Goal: Task Accomplishment & Management: Use online tool/utility

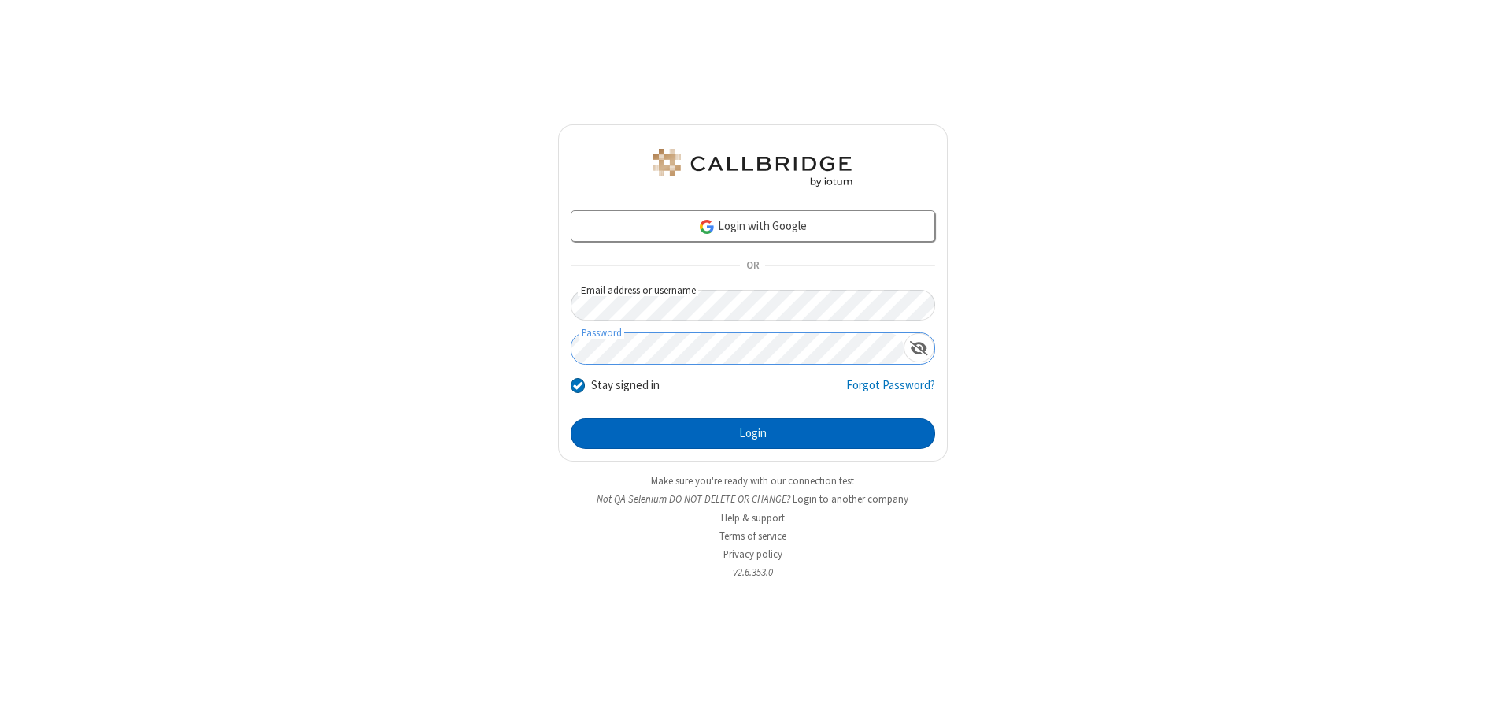
click at [753, 433] on button "Login" at bounding box center [753, 433] width 364 height 31
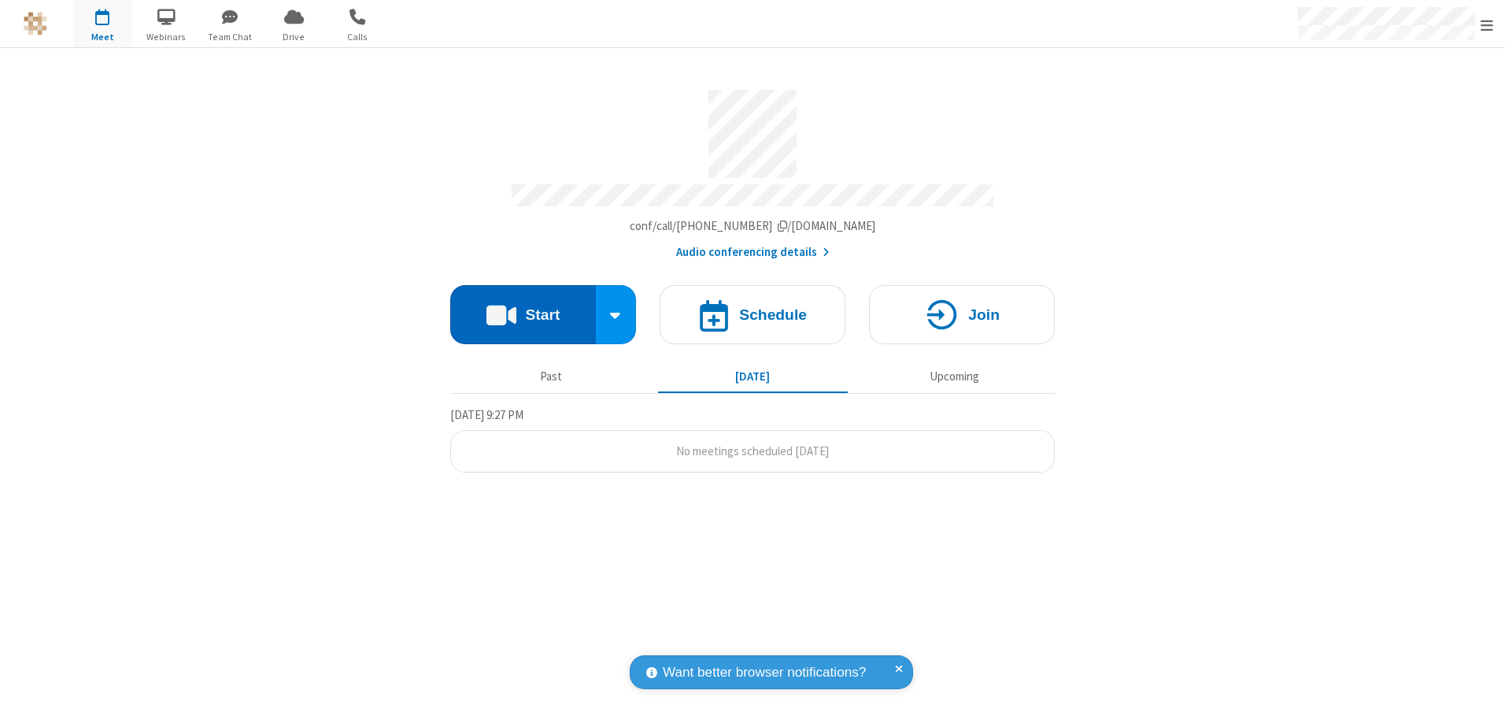
click at [523, 309] on button "Start" at bounding box center [523, 314] width 146 height 59
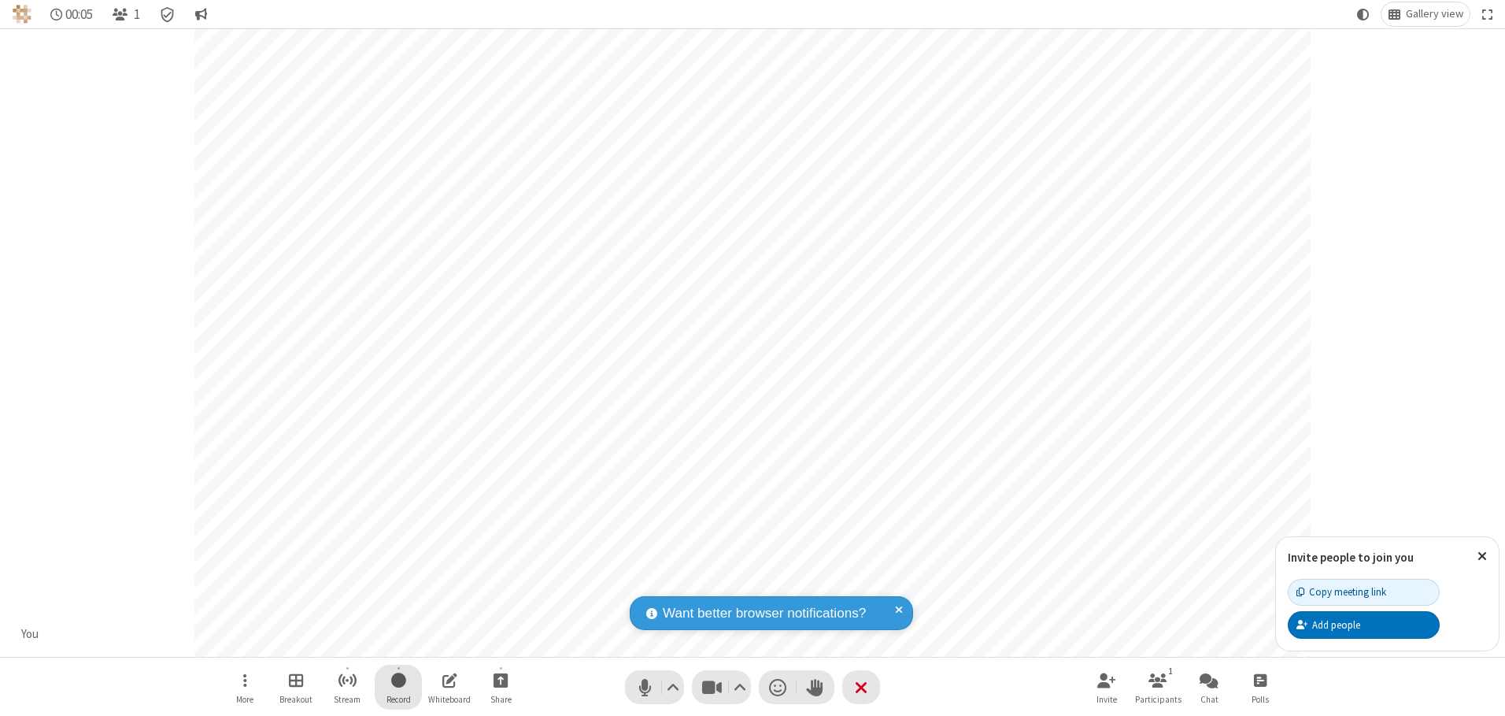
click at [398, 686] on span "Start recording" at bounding box center [398, 680] width 15 height 20
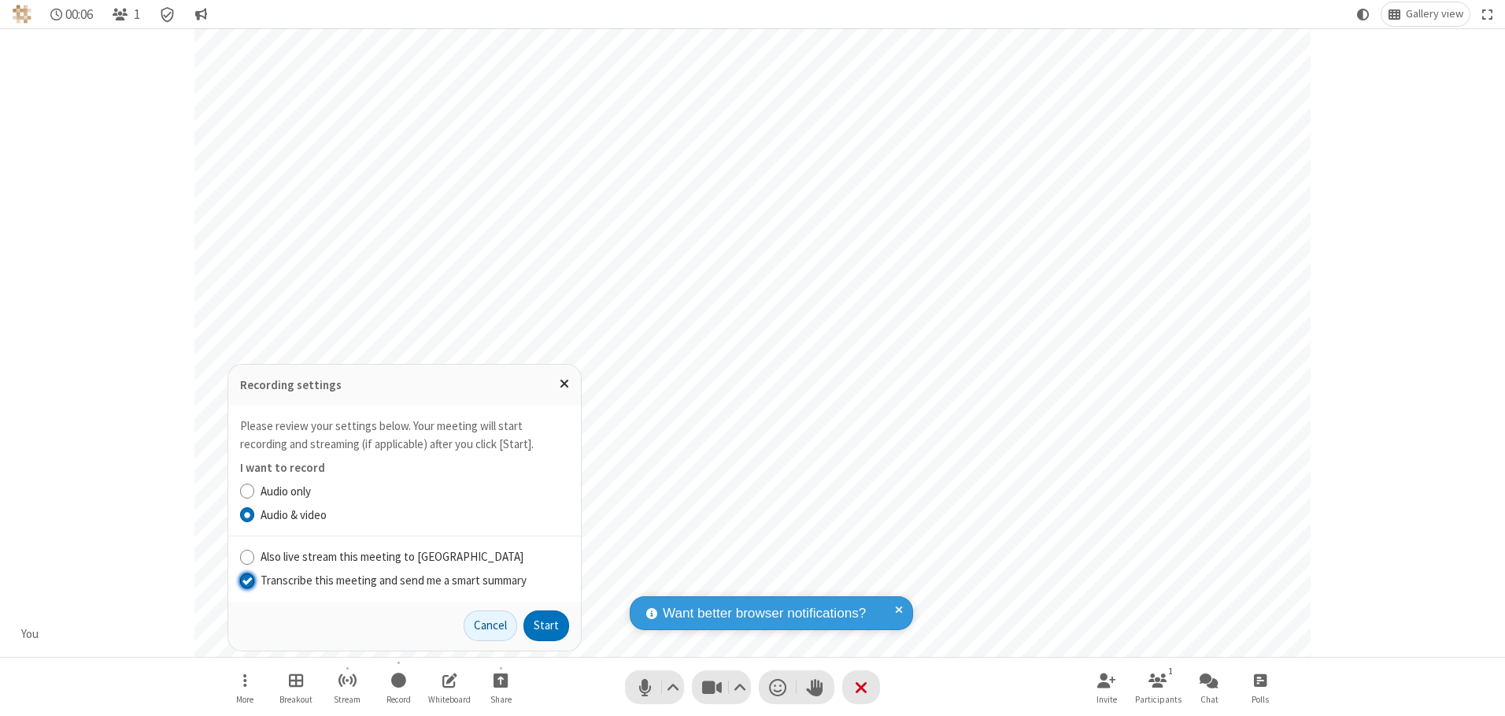
click at [246, 579] on input "Transcribe this meeting and send me a smart summary" at bounding box center [247, 579] width 15 height 17
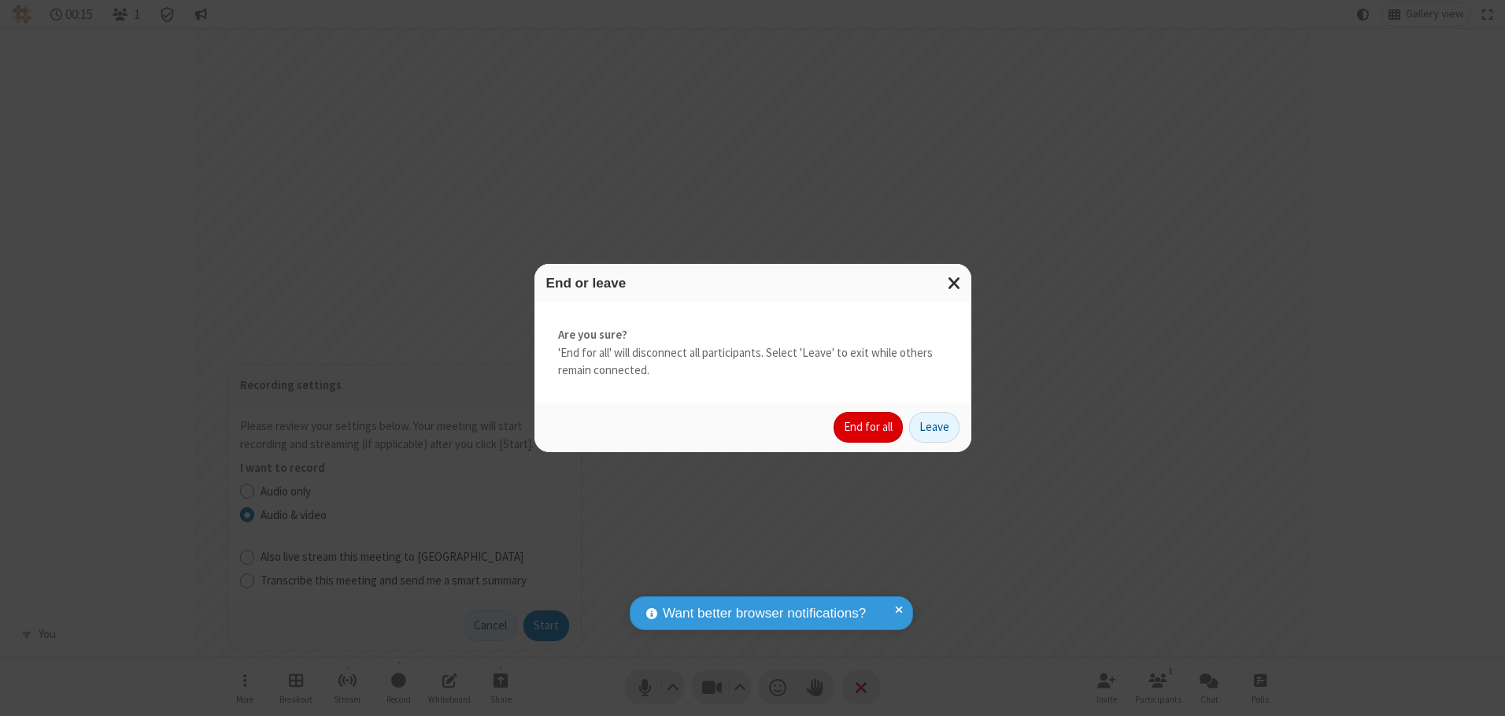
click at [869, 427] on button "End for all" at bounding box center [868, 427] width 69 height 31
